Goal: Task Accomplishment & Management: Manage account settings

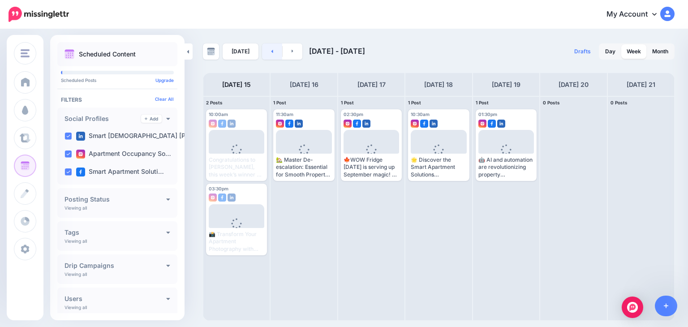
click at [271, 53] on icon at bounding box center [272, 50] width 2 height 5
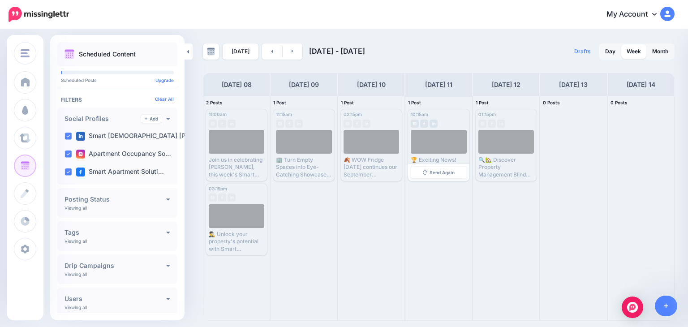
click at [428, 138] on div at bounding box center [439, 142] width 56 height 24
click at [434, 170] on span "Send Again" at bounding box center [442, 172] width 25 height 4
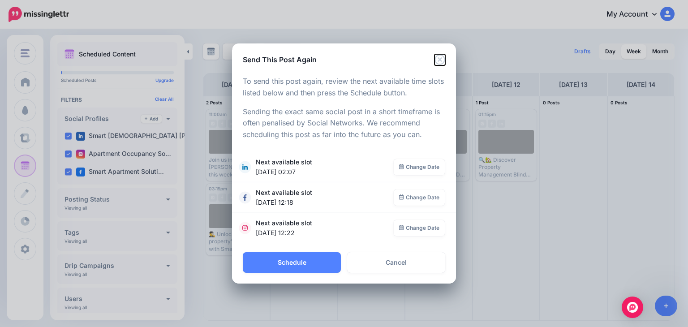
click at [440, 62] on icon "Close" at bounding box center [440, 59] width 11 height 11
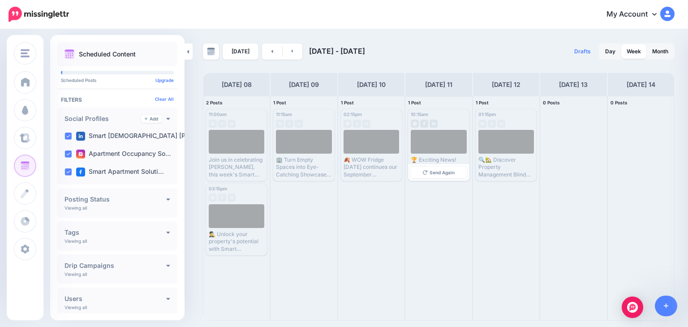
click at [431, 138] on div at bounding box center [439, 142] width 56 height 24
click at [285, 50] on link at bounding box center [293, 51] width 20 height 16
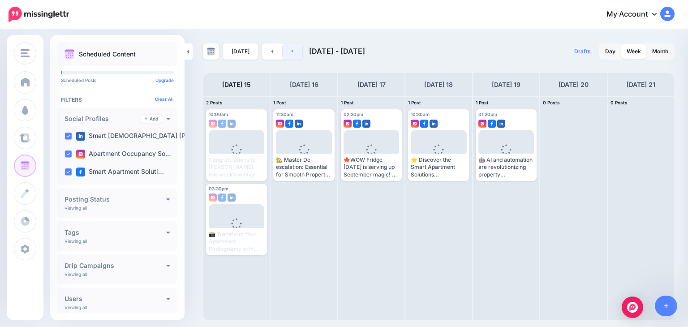
click at [292, 52] on icon at bounding box center [293, 51] width 2 height 3
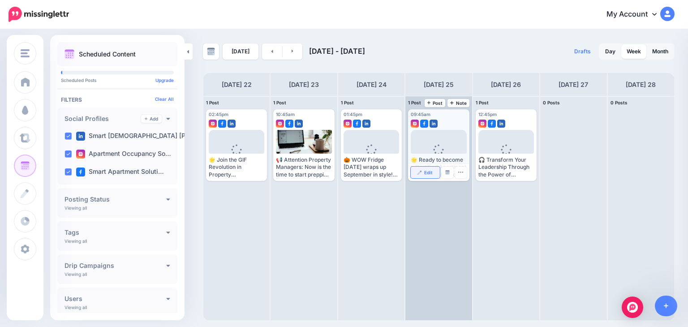
click at [428, 167] on link "Edit" at bounding box center [425, 173] width 29 height 12
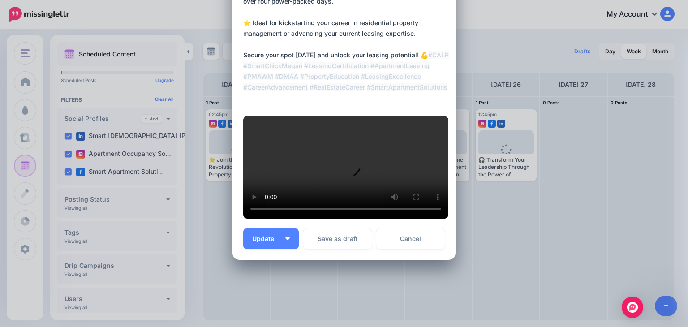
scroll to position [178, 0]
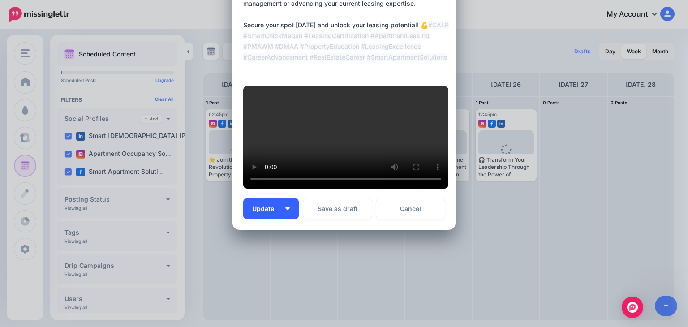
click at [257, 212] on span "Update" at bounding box center [266, 209] width 29 height 6
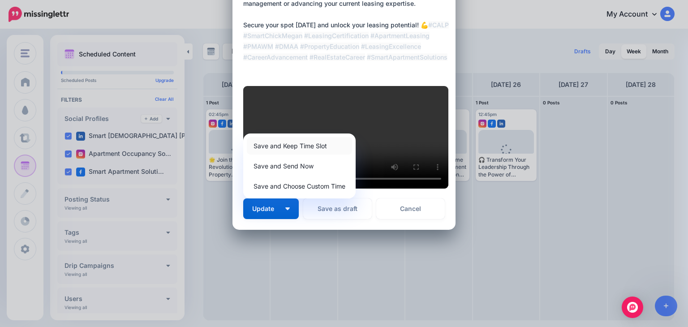
click at [268, 155] on link "Save and Keep Time Slot" at bounding box center [299, 145] width 105 height 17
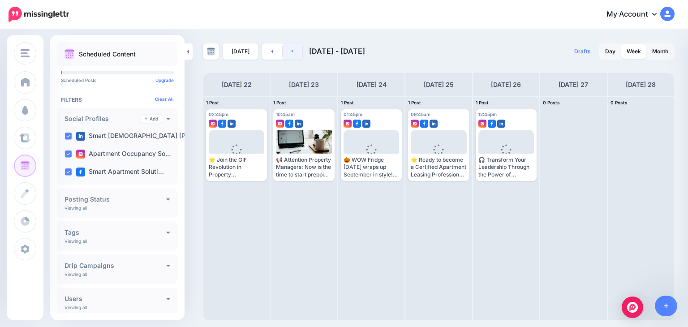
click at [293, 51] on link at bounding box center [293, 51] width 20 height 16
